Goal: Information Seeking & Learning: Learn about a topic

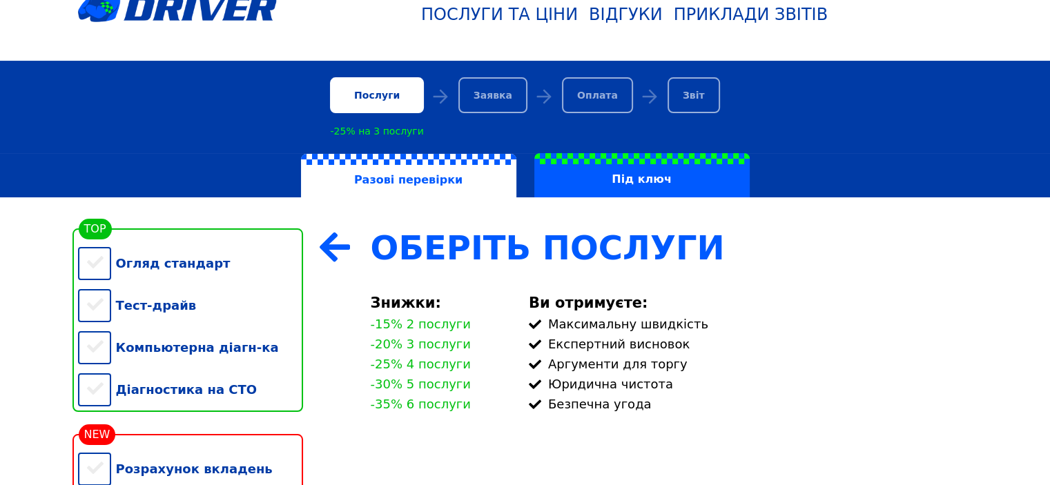
scroll to position [207, 0]
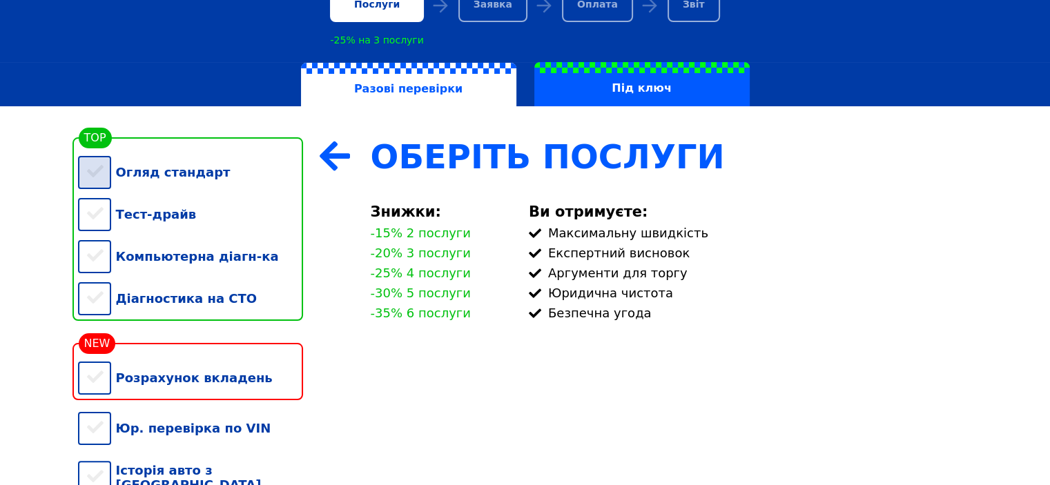
click at [115, 171] on div "Огляд стандарт" at bounding box center [190, 172] width 225 height 42
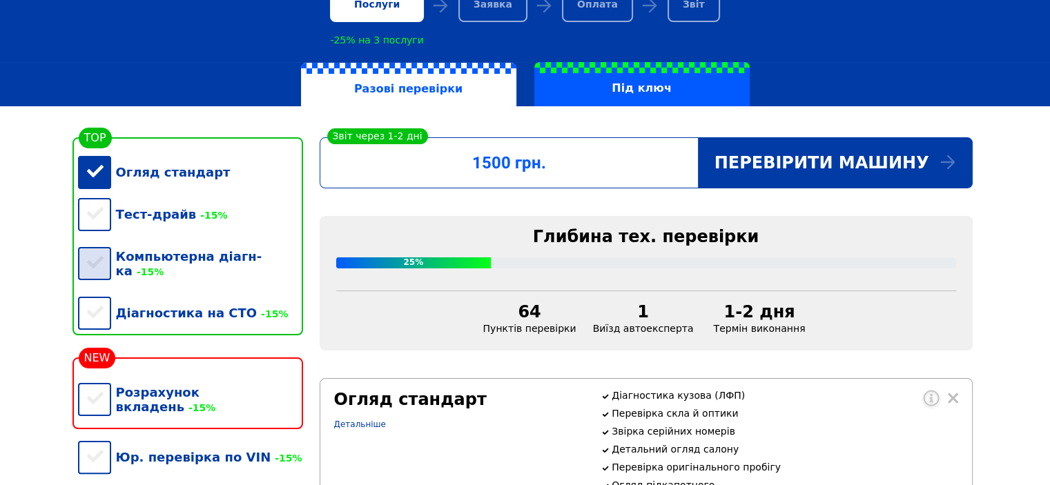
click at [83, 249] on div "Компьютерна діагн-ка -15%" at bounding box center [190, 263] width 225 height 57
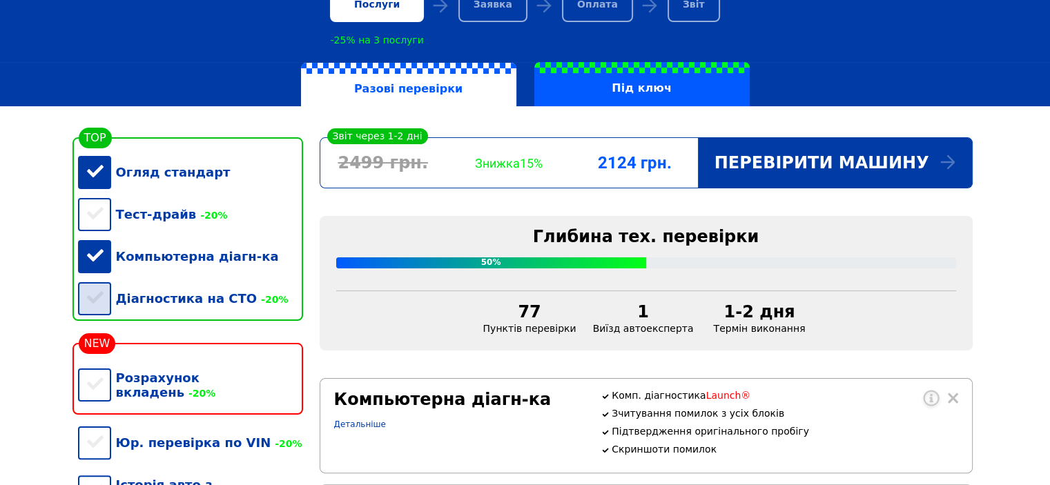
click at [89, 293] on div "Діагностика на СТО -20%" at bounding box center [190, 299] width 225 height 42
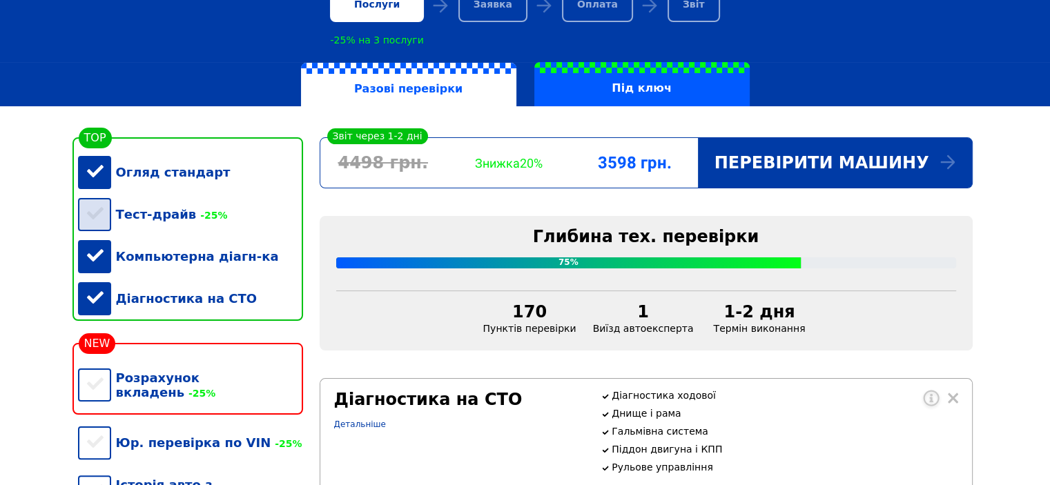
click at [100, 217] on div "Тест-драйв -25%" at bounding box center [190, 214] width 225 height 42
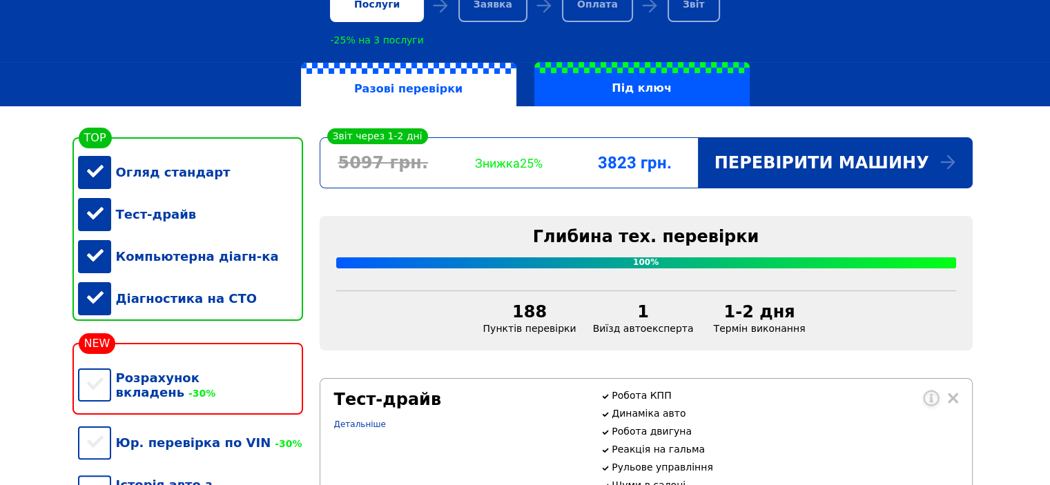
click at [91, 300] on div "Діагностика на СТО" at bounding box center [190, 299] width 225 height 42
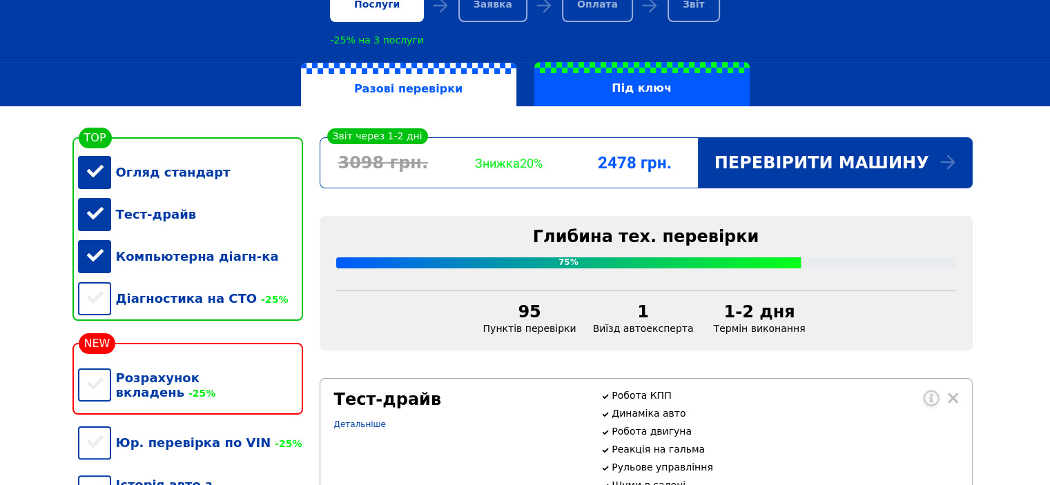
click at [91, 256] on div "Компьютерна діагн-ка" at bounding box center [190, 256] width 225 height 42
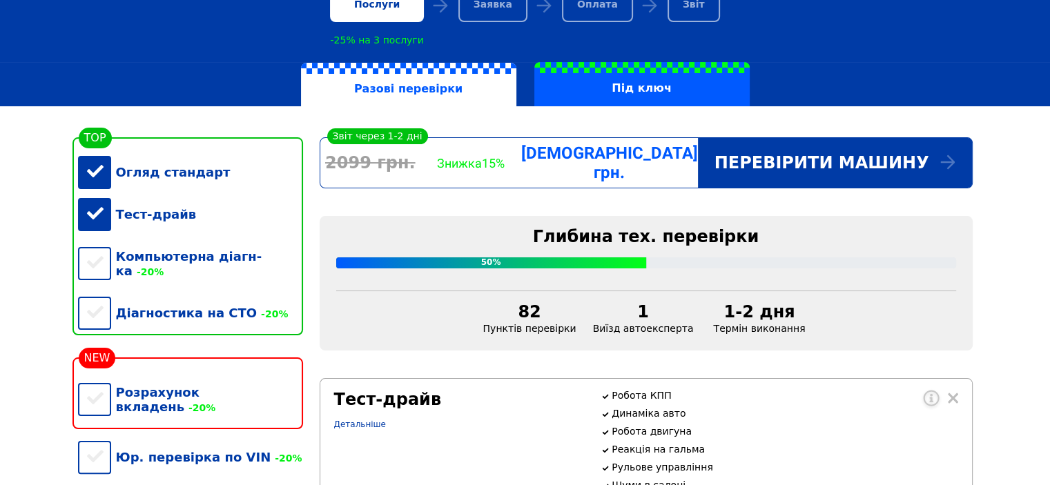
click at [91, 180] on div "Огляд стандарт" at bounding box center [190, 172] width 225 height 42
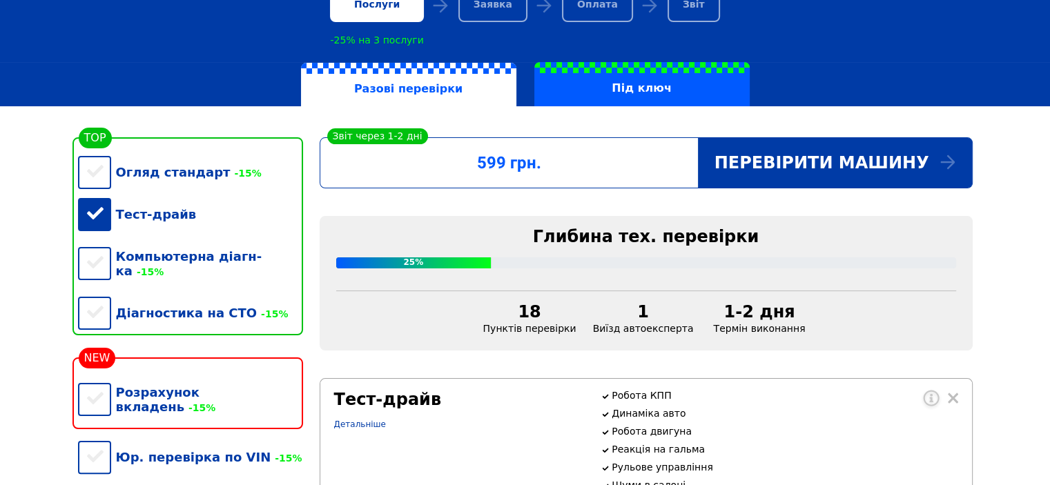
click at [94, 217] on div "Тест-драйв" at bounding box center [190, 214] width 225 height 42
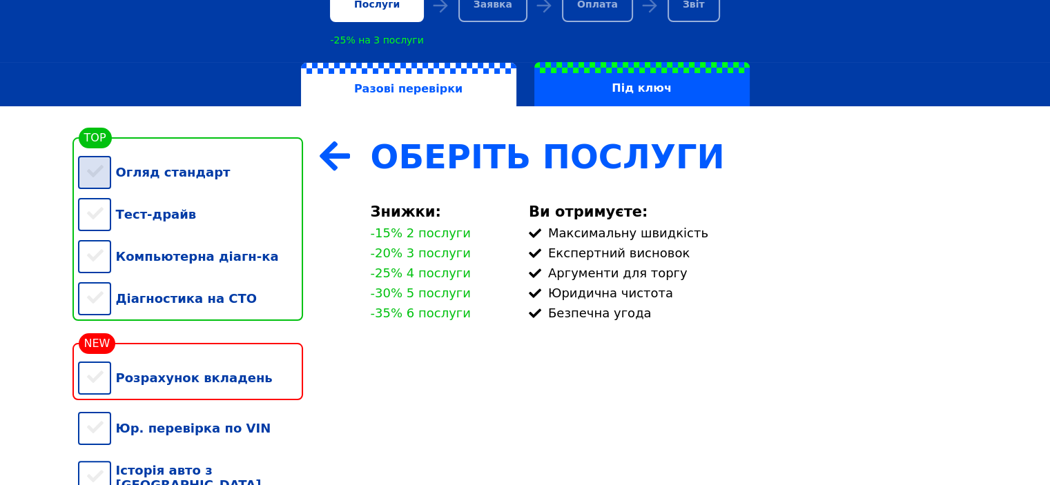
click at [91, 177] on div "Огляд стандарт" at bounding box center [190, 172] width 225 height 42
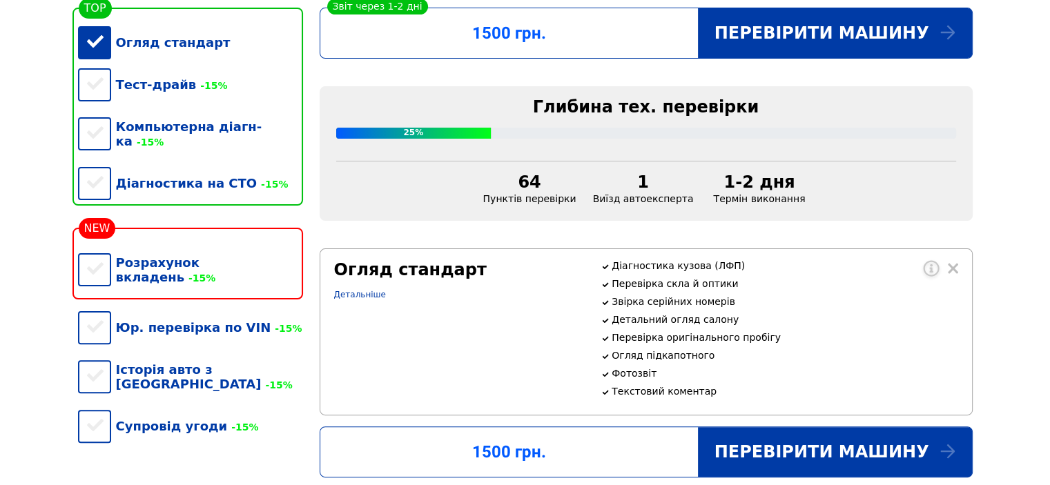
scroll to position [345, 0]
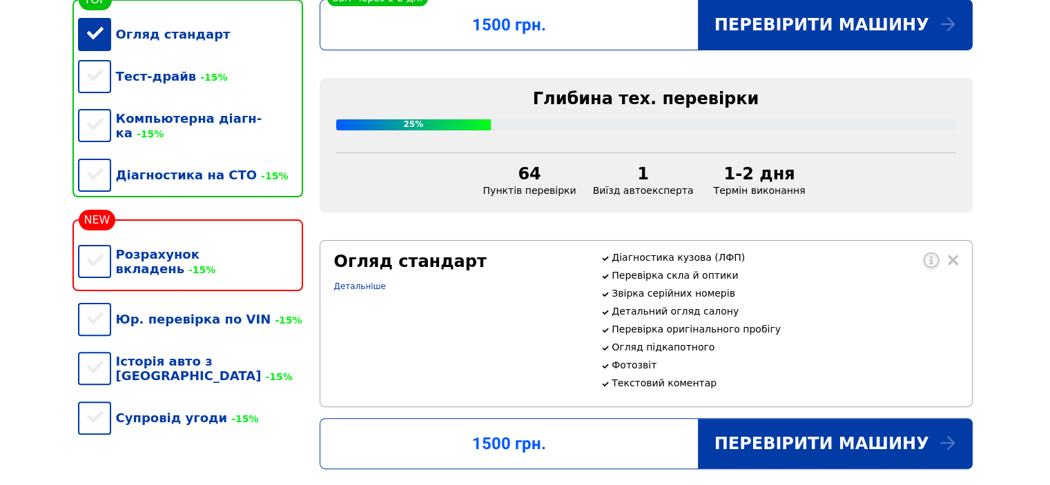
click at [90, 35] on div "Огляд стандарт" at bounding box center [190, 34] width 225 height 42
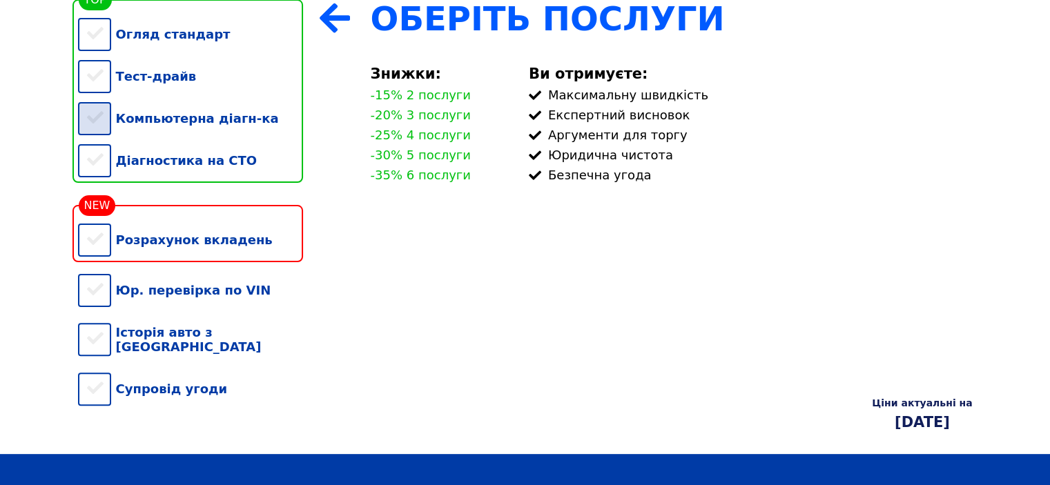
click at [94, 115] on div "Компьютерна діагн-ка" at bounding box center [190, 118] width 225 height 42
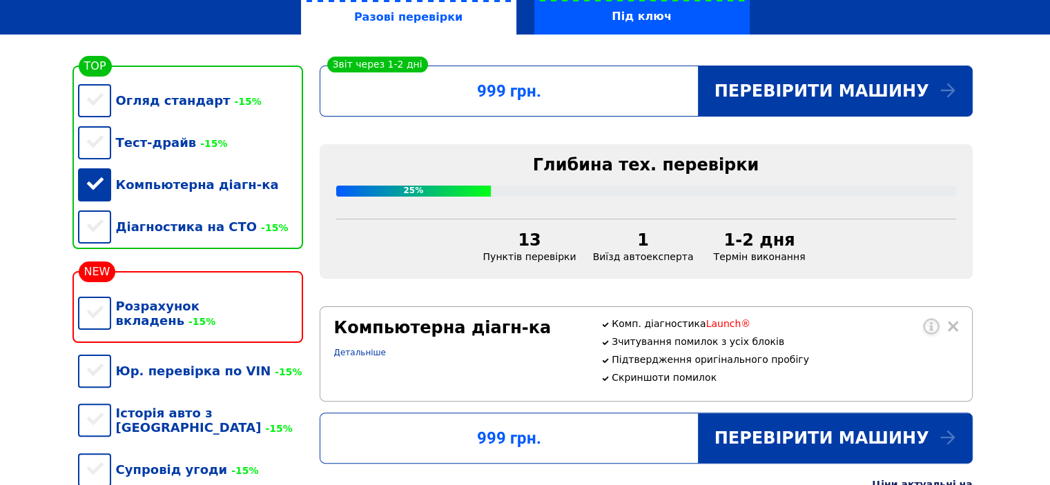
scroll to position [276, 0]
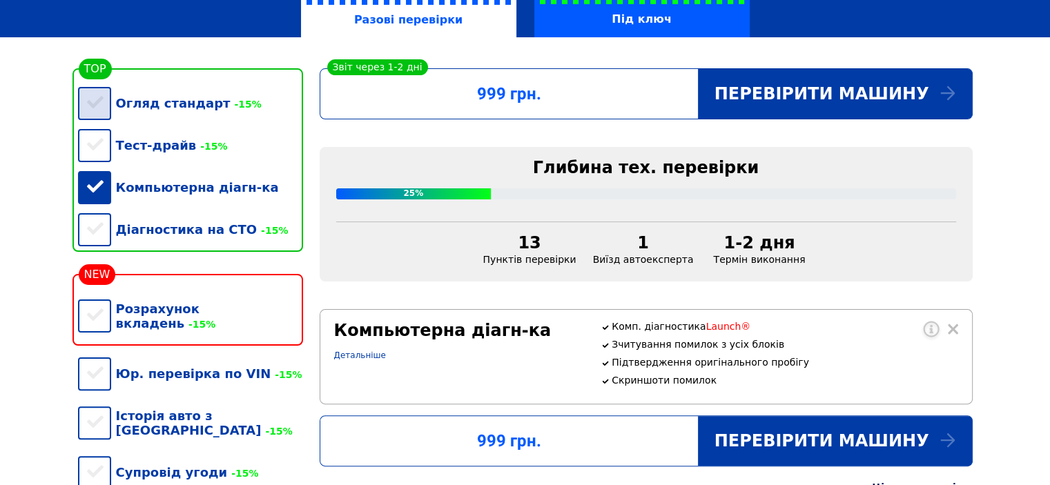
click at [101, 97] on div "Огляд стандарт -15%" at bounding box center [190, 103] width 225 height 42
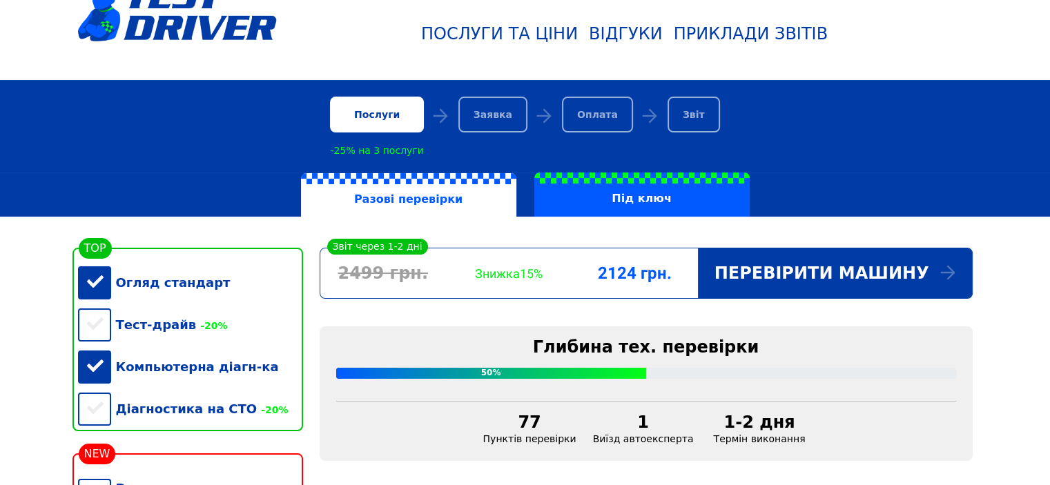
scroll to position [138, 0]
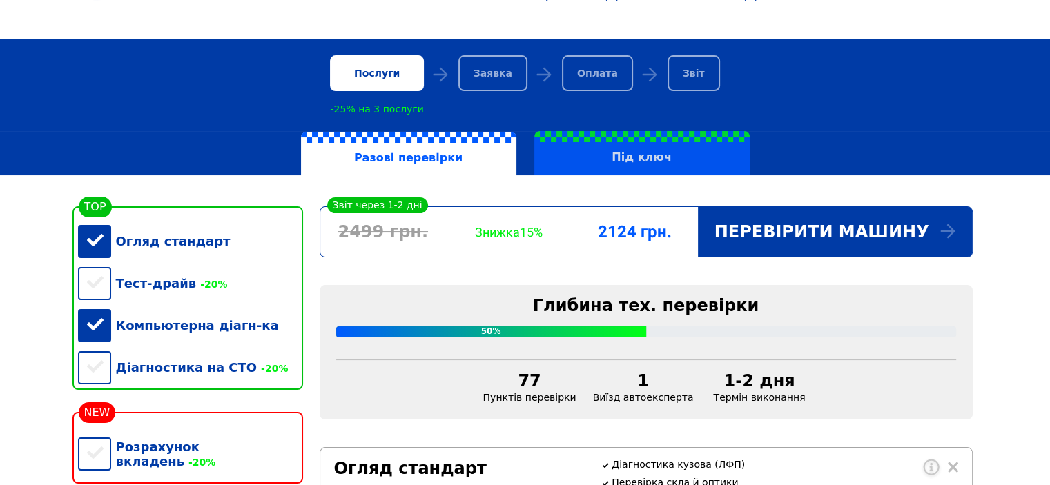
click at [640, 162] on label "Під ключ" at bounding box center [641, 153] width 215 height 44
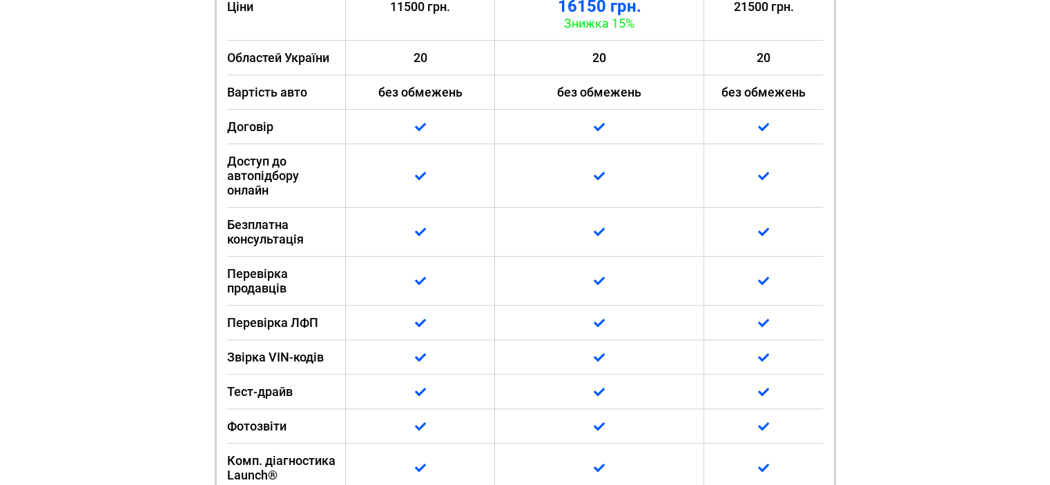
scroll to position [138, 0]
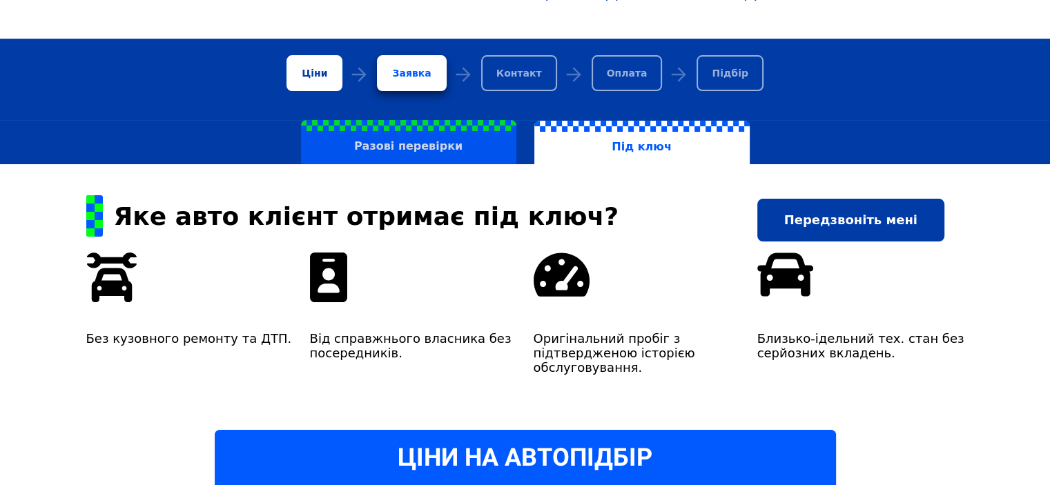
click at [477, 148] on label "Разові перевірки" at bounding box center [408, 142] width 215 height 44
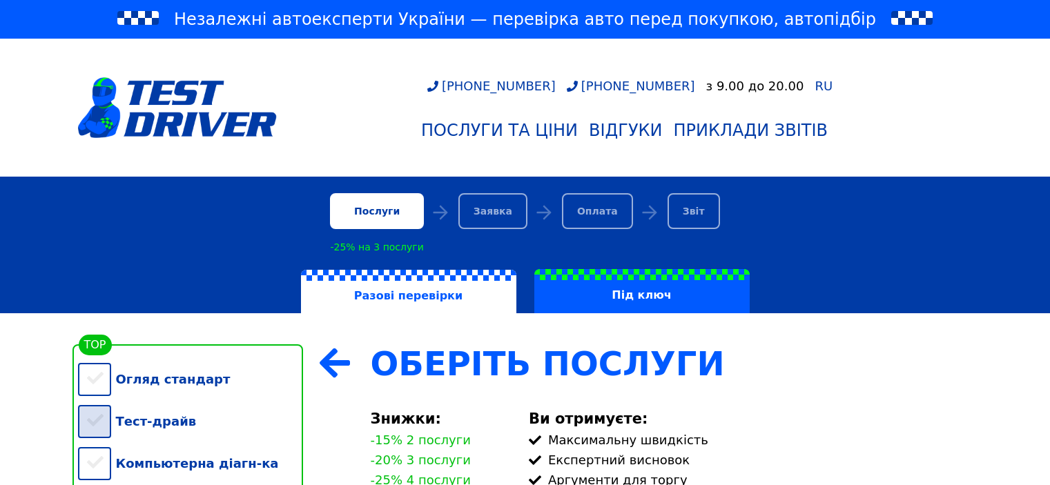
scroll to position [276, 0]
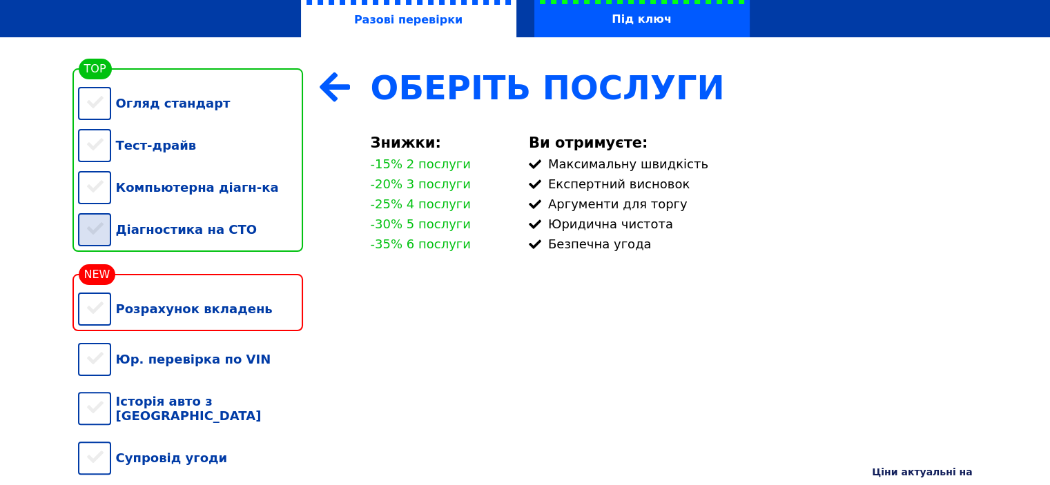
click at [119, 240] on div "Діагностика на СТО" at bounding box center [190, 230] width 225 height 42
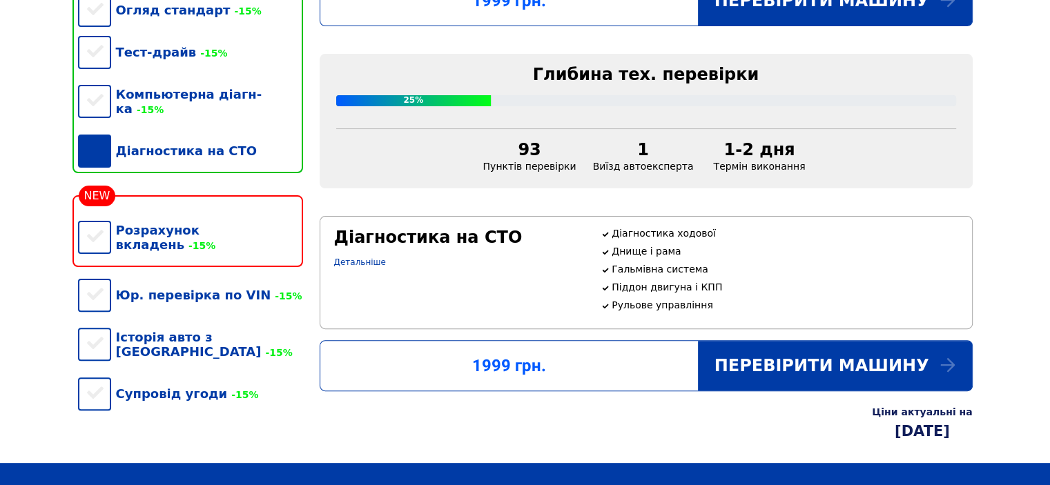
scroll to position [345, 0]
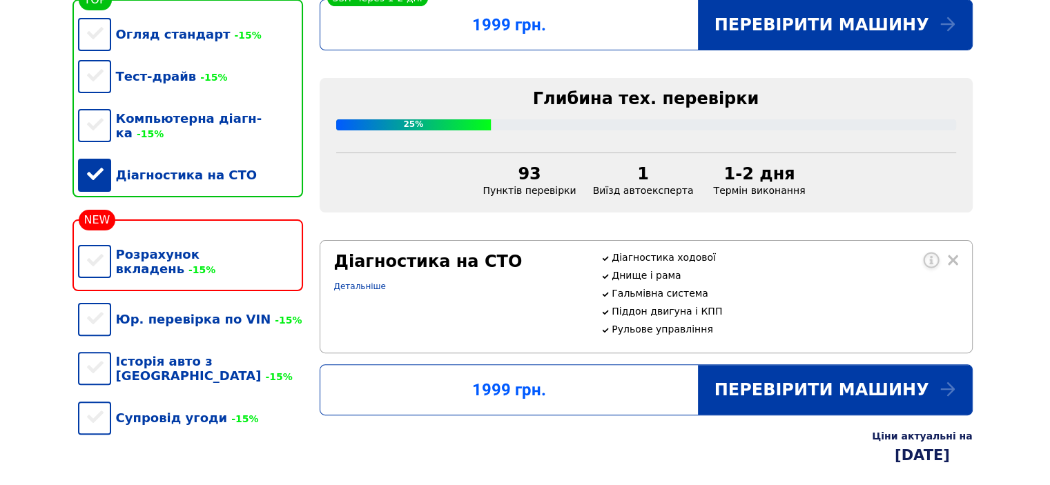
click at [87, 182] on div "Діагностика на СТО" at bounding box center [190, 175] width 225 height 42
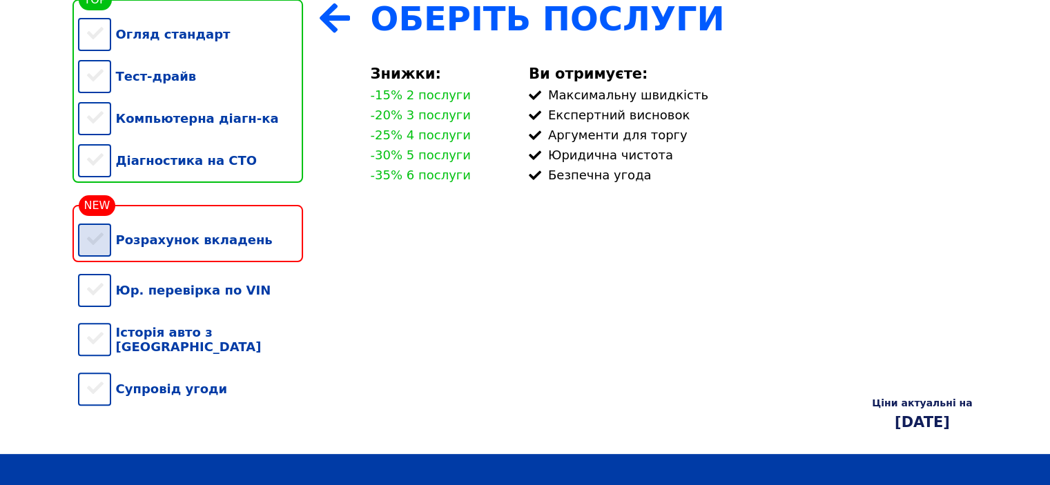
click at [88, 240] on div "Розрахунок вкладень" at bounding box center [190, 240] width 225 height 42
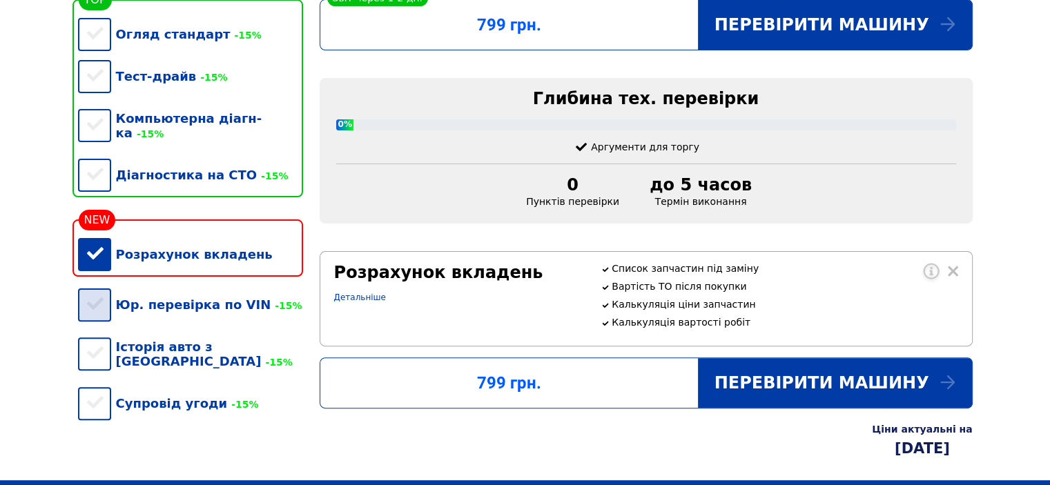
click at [87, 298] on div "Юр. перевірка по VIN -15%" at bounding box center [190, 305] width 225 height 42
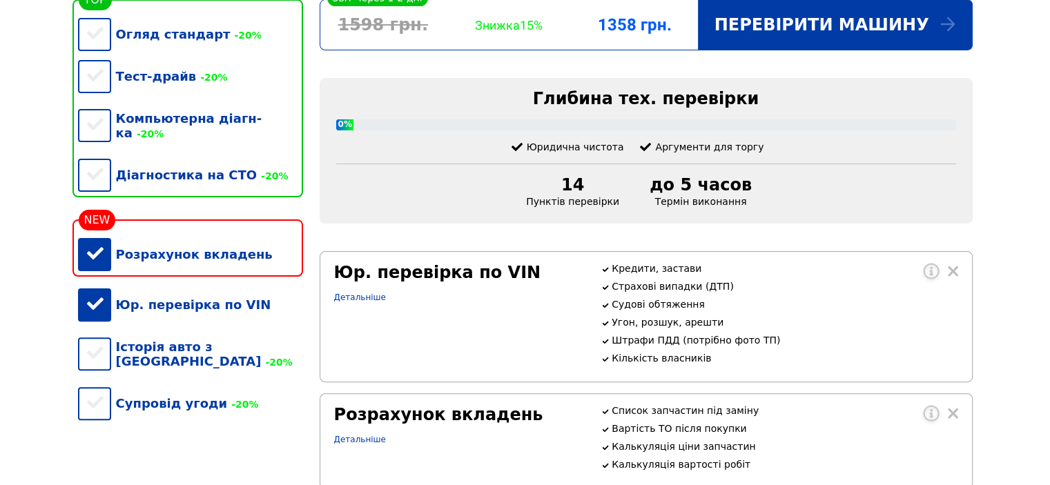
click at [106, 253] on div "Розрахунок вкладень" at bounding box center [190, 254] width 225 height 42
click at [108, 291] on div "Юр. перевірка по VIN" at bounding box center [190, 305] width 225 height 42
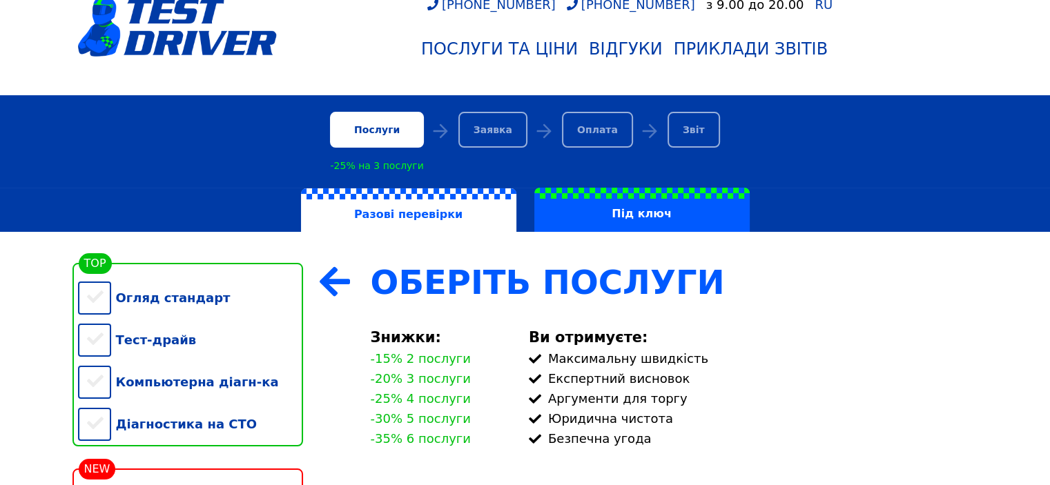
scroll to position [0, 0]
